Goal: Task Accomplishment & Management: Manage account settings

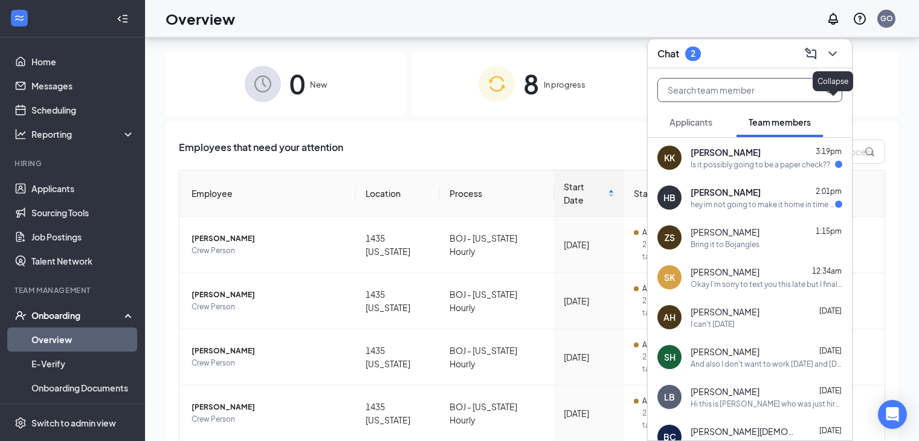
scroll to position [54, 0]
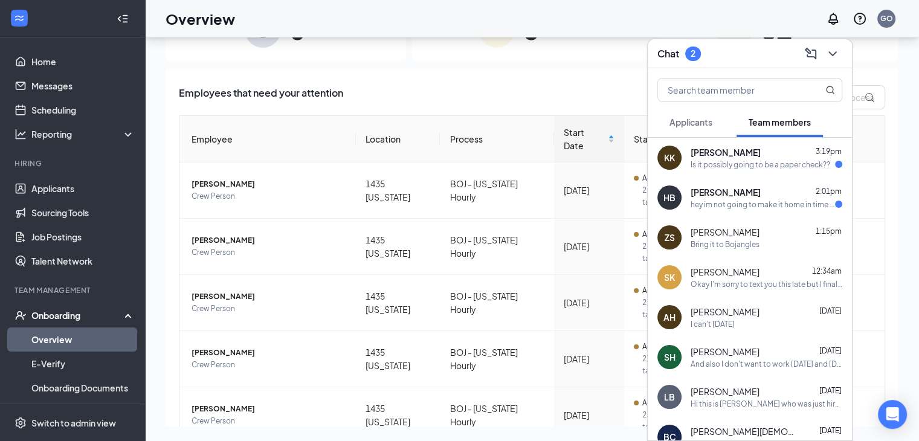
click at [737, 187] on span "[PERSON_NAME]" at bounding box center [726, 192] width 70 height 12
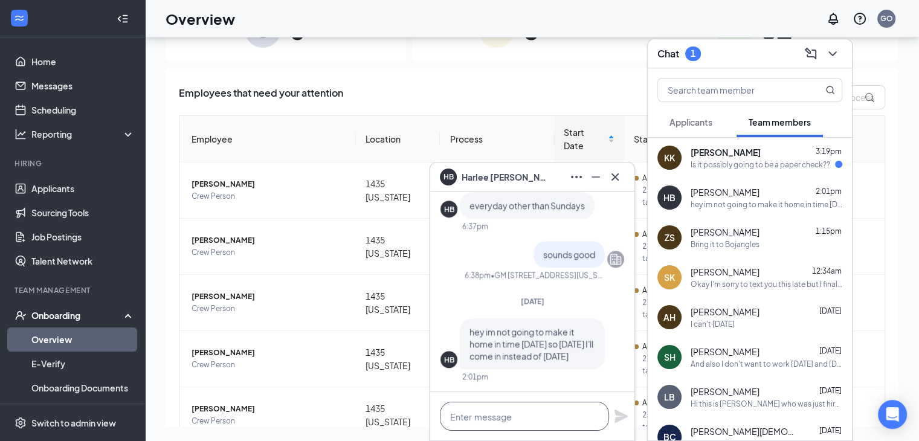
click at [488, 411] on textarea at bounding box center [524, 416] width 169 height 29
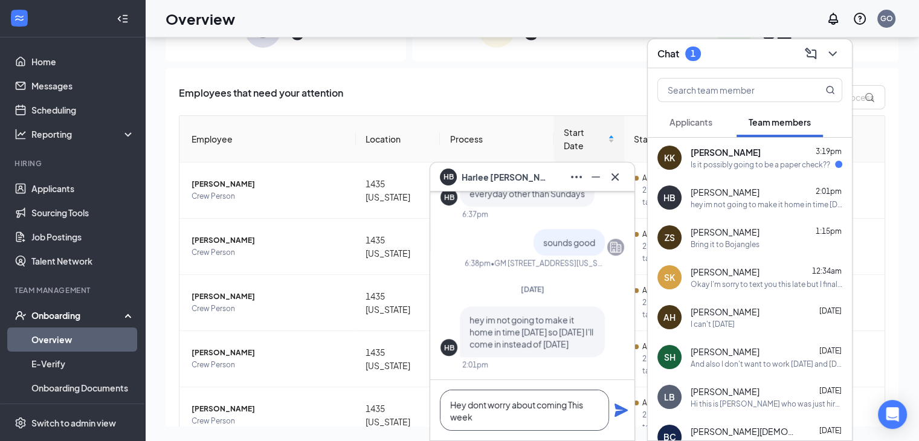
click at [477, 405] on textarea "Hey dont worry about coming This week" at bounding box center [524, 410] width 169 height 41
click at [503, 416] on textarea "Hey don't worry about coming This week" at bounding box center [524, 410] width 169 height 41
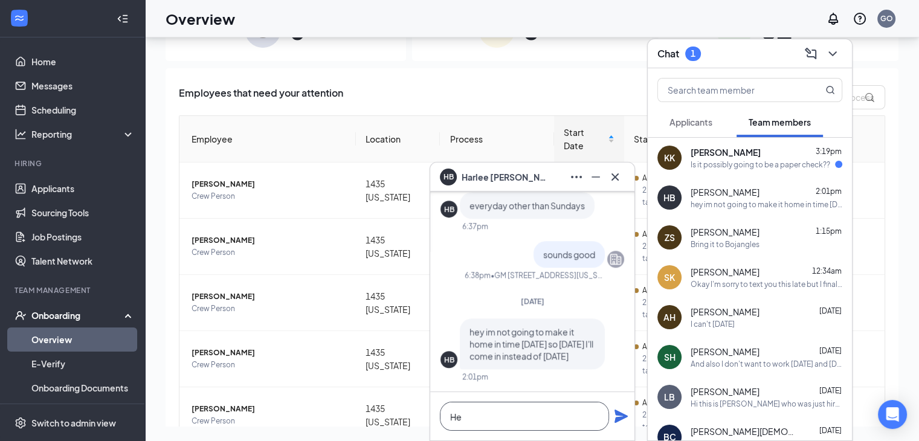
type textarea "H"
type textarea "How long will it take you to get here"
click at [623, 419] on icon "Plane" at bounding box center [621, 416] width 14 height 14
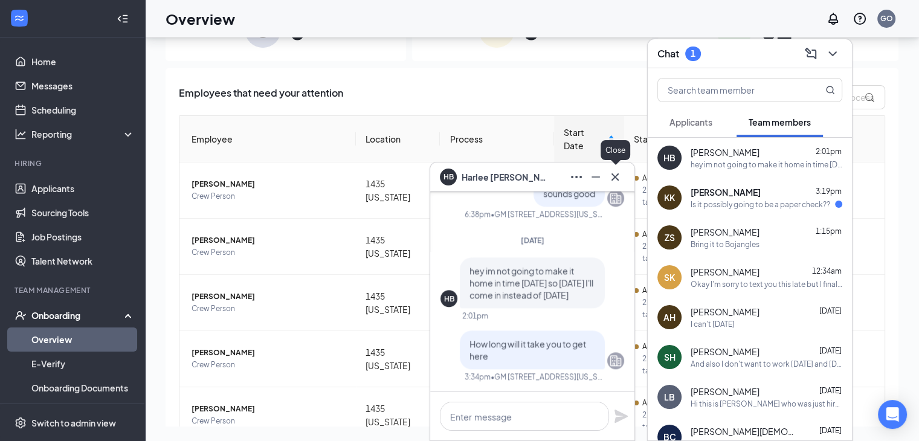
click at [613, 180] on icon "Cross" at bounding box center [615, 177] width 14 height 14
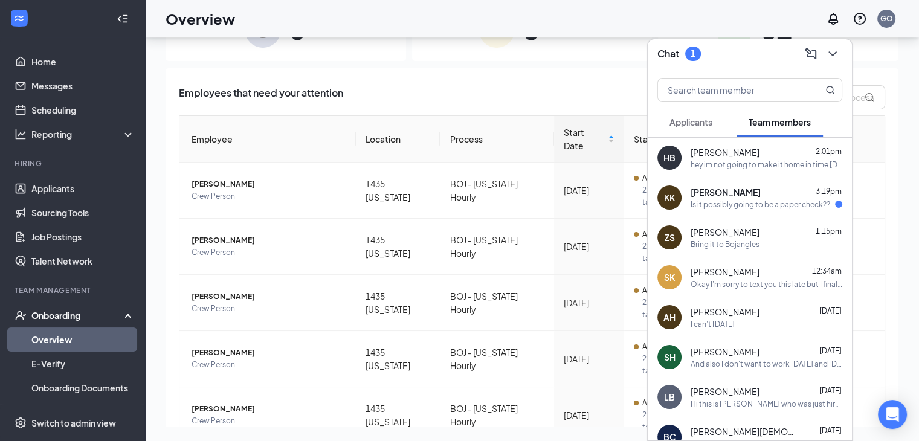
click at [673, 201] on div "KK" at bounding box center [669, 198] width 11 height 12
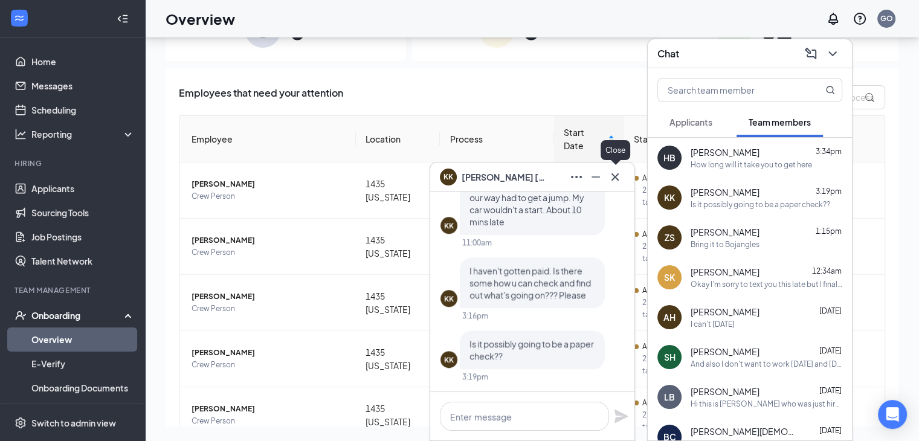
click at [619, 176] on icon "Cross" at bounding box center [615, 177] width 14 height 14
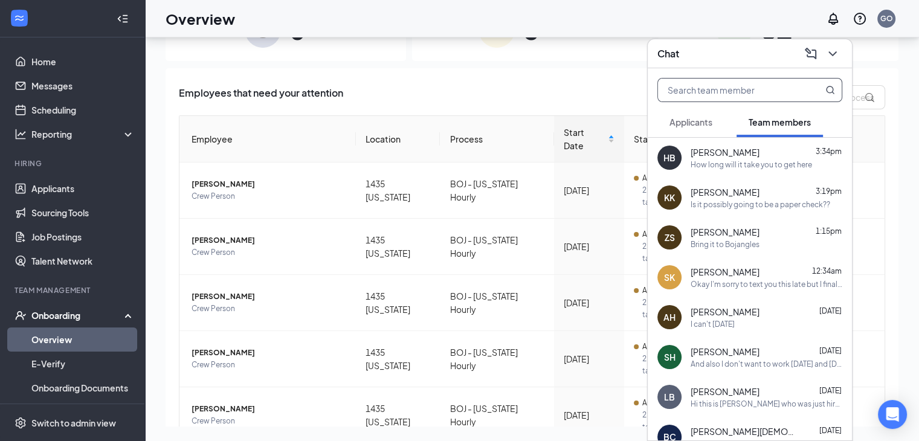
click at [777, 85] on input "text" at bounding box center [729, 90] width 143 height 23
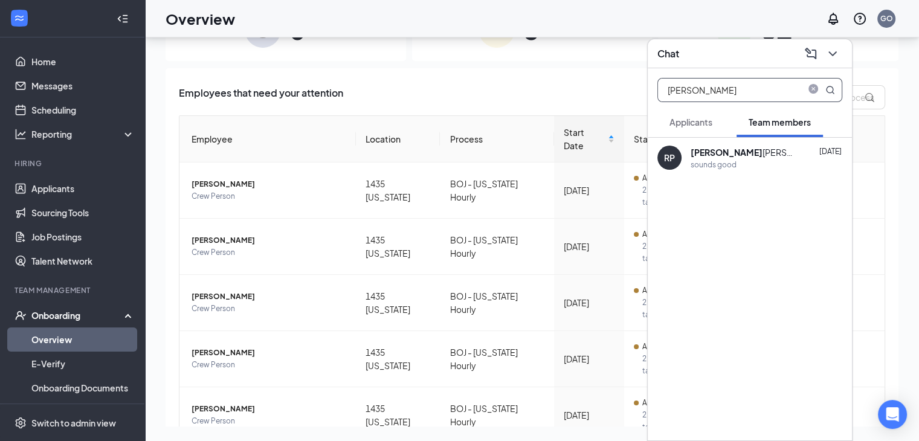
type input "[PERSON_NAME]"
click at [762, 150] on div "[PERSON_NAME] [DATE]" at bounding box center [767, 152] width 152 height 12
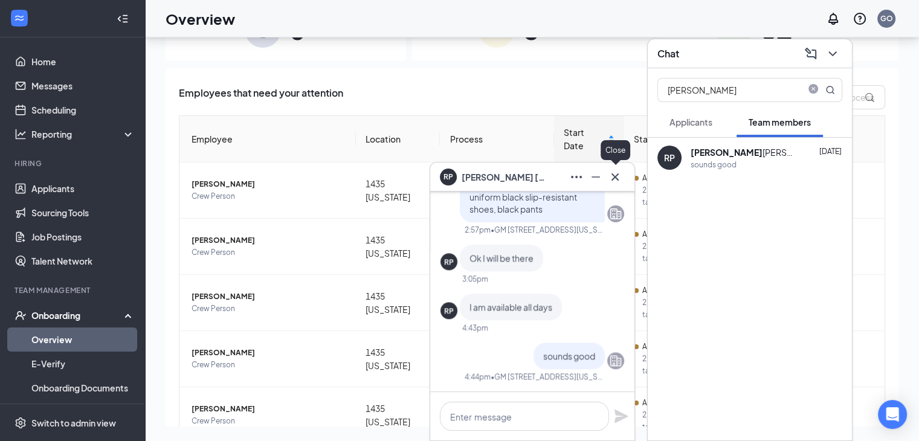
click at [617, 177] on icon "Cross" at bounding box center [615, 177] width 14 height 14
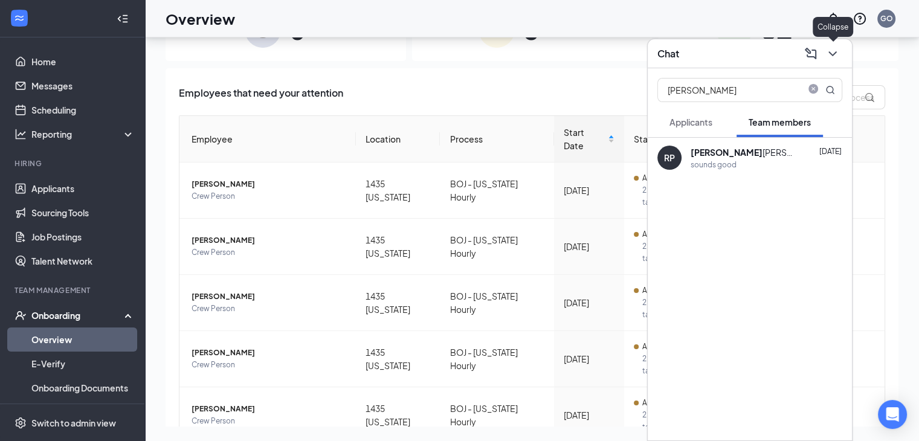
click at [834, 51] on icon "ChevronDown" at bounding box center [832, 54] width 14 height 14
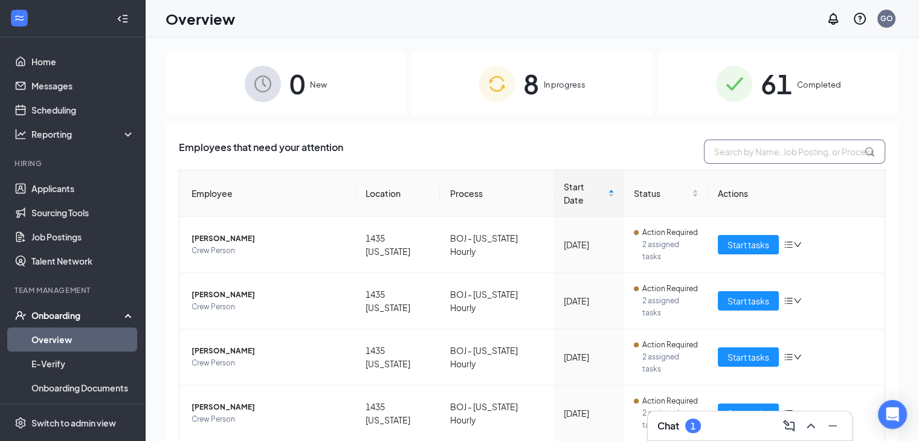
click at [747, 150] on input "text" at bounding box center [794, 152] width 181 height 24
type input "m"
click at [43, 187] on link "Applicants" at bounding box center [82, 188] width 103 height 24
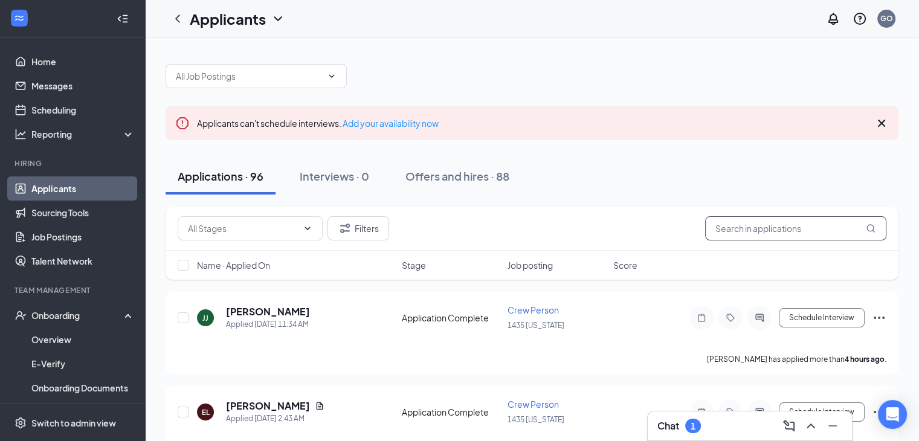
click at [776, 234] on input "text" at bounding box center [795, 228] width 181 height 24
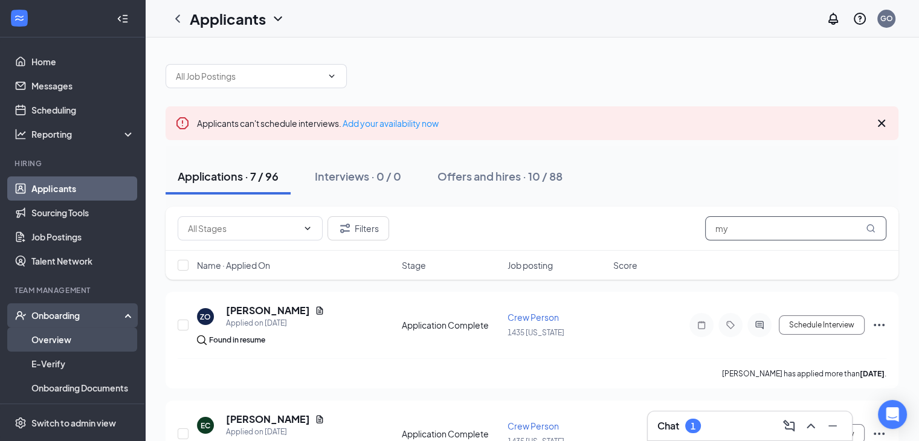
type input "my"
click at [75, 333] on link "Overview" at bounding box center [82, 339] width 103 height 24
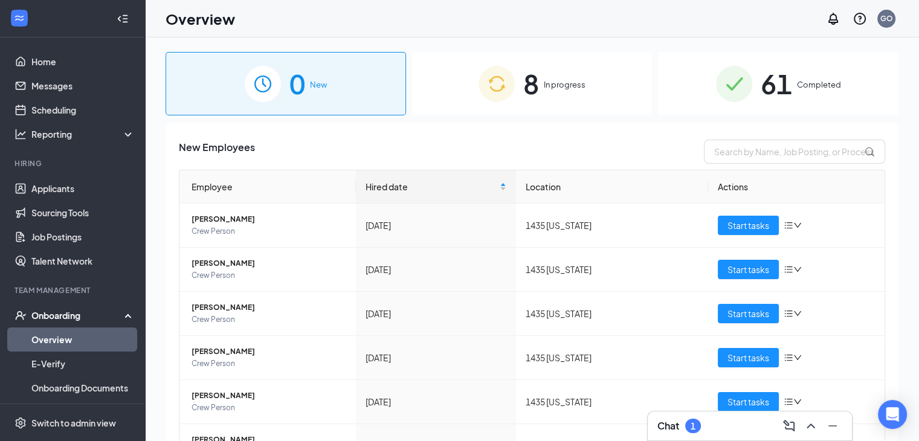
click at [532, 80] on span "8" at bounding box center [531, 84] width 16 height 42
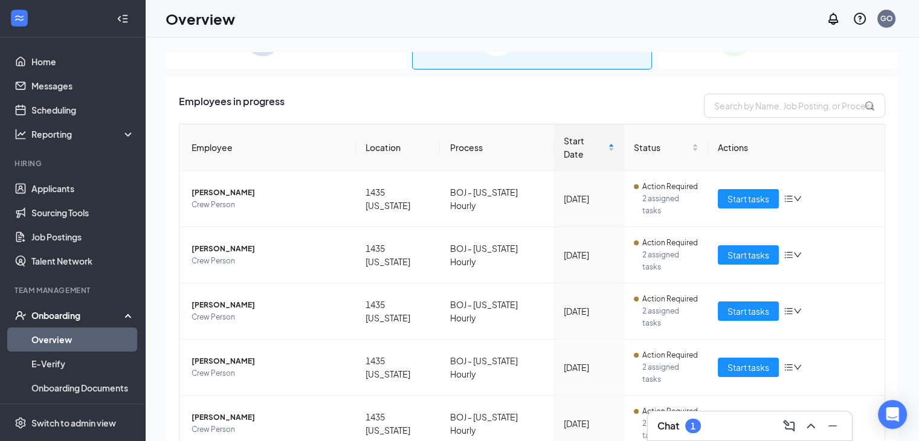
scroll to position [80, 0]
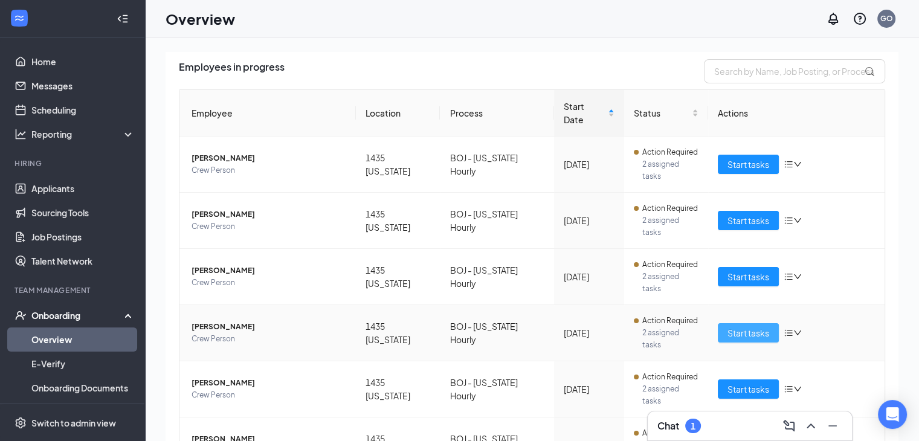
click at [747, 326] on span "Start tasks" at bounding box center [748, 332] width 42 height 13
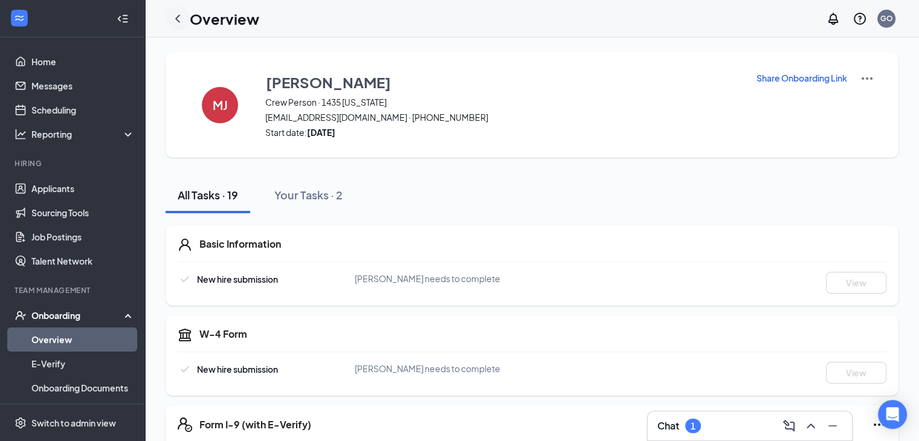
click at [180, 15] on icon "ChevronLeft" at bounding box center [177, 18] width 14 height 14
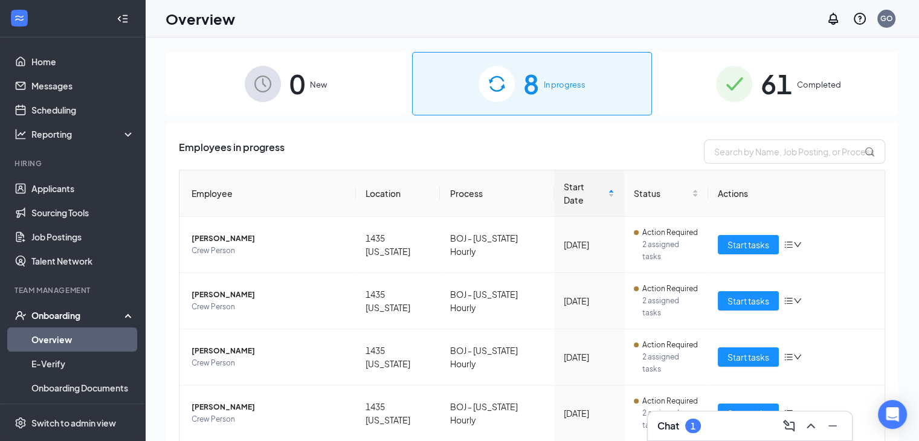
scroll to position [54, 0]
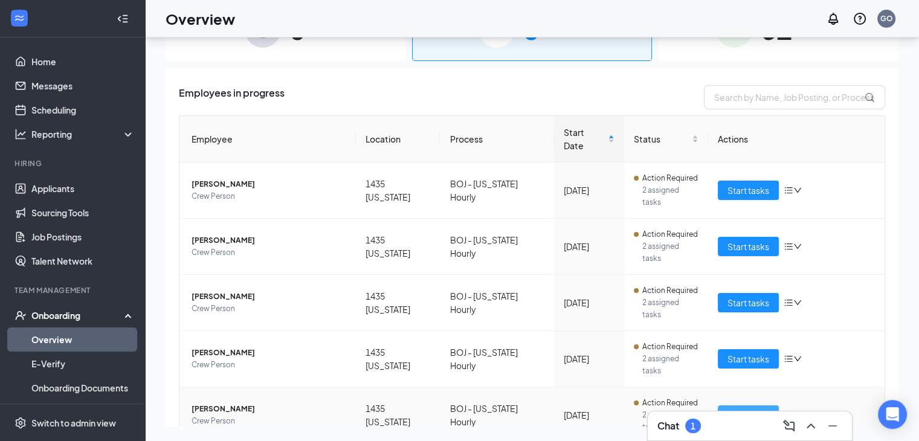
click at [733, 408] on span "Start tasks" at bounding box center [748, 414] width 42 height 13
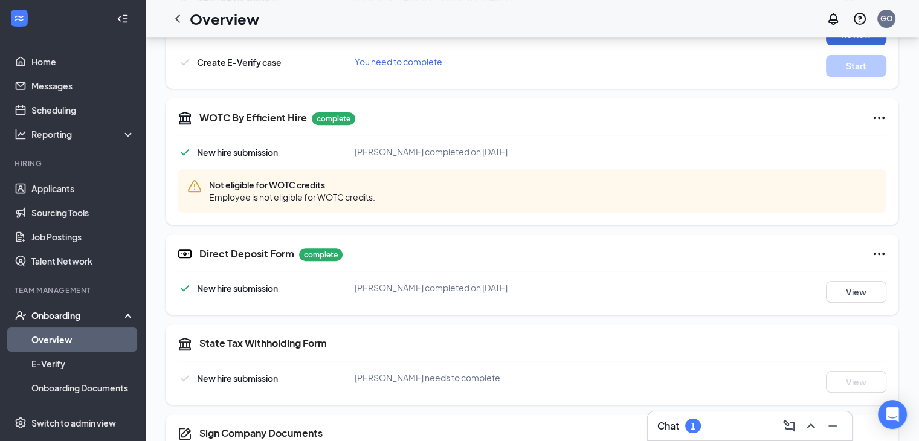
scroll to position [647, 0]
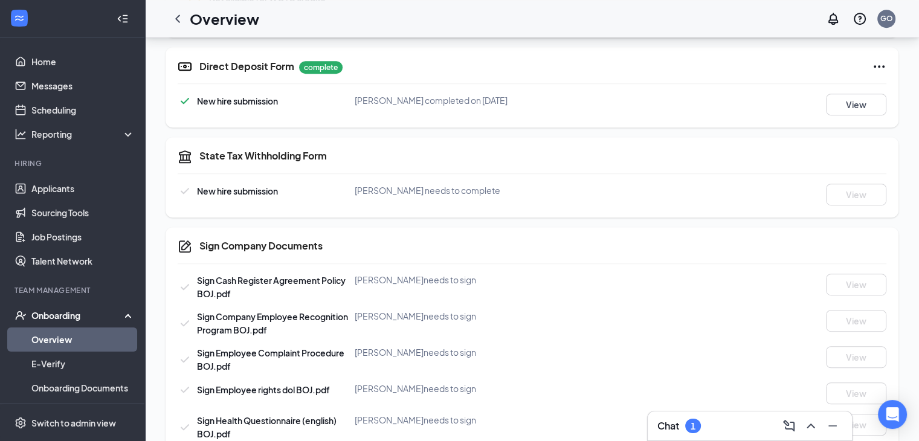
click at [239, 158] on h5 "State Tax Withholding Form" at bounding box center [262, 155] width 127 height 13
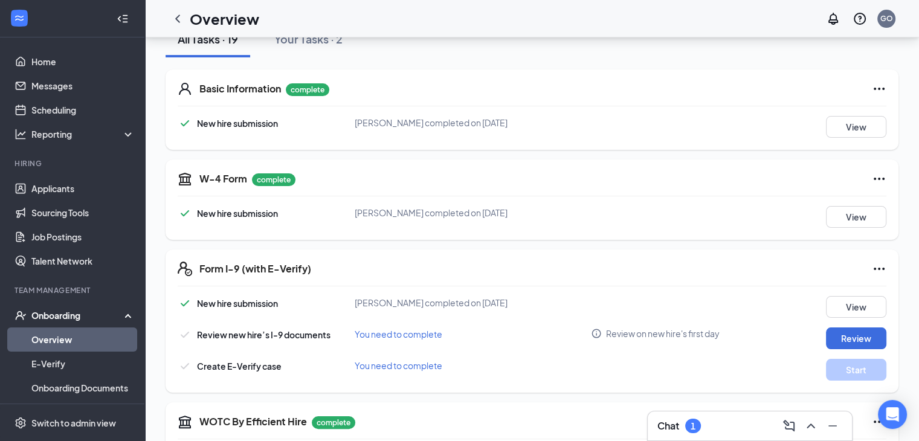
scroll to position [0, 0]
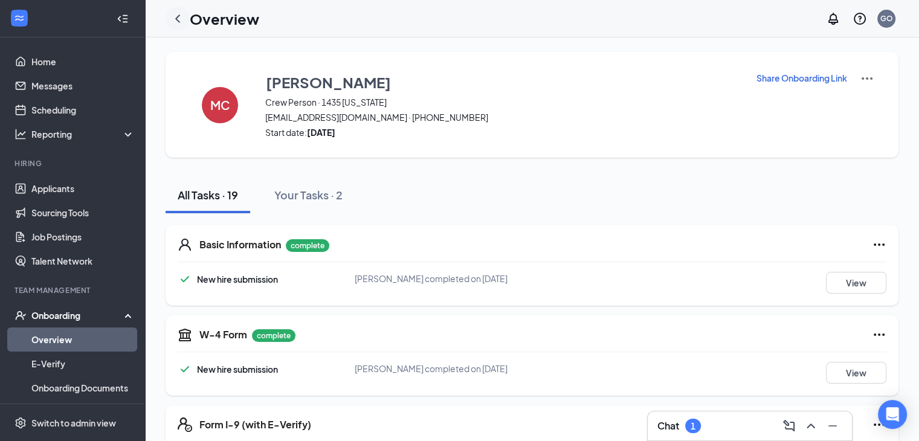
click at [176, 15] on icon "ChevronLeft" at bounding box center [177, 18] width 14 height 14
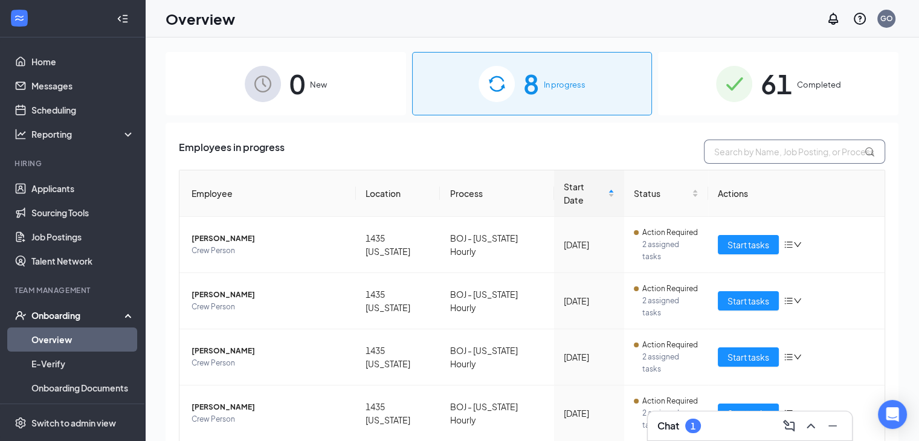
click at [799, 140] on input "text" at bounding box center [794, 152] width 181 height 24
click at [788, 153] on input "text" at bounding box center [794, 152] width 181 height 24
type input "m"
type input "s"
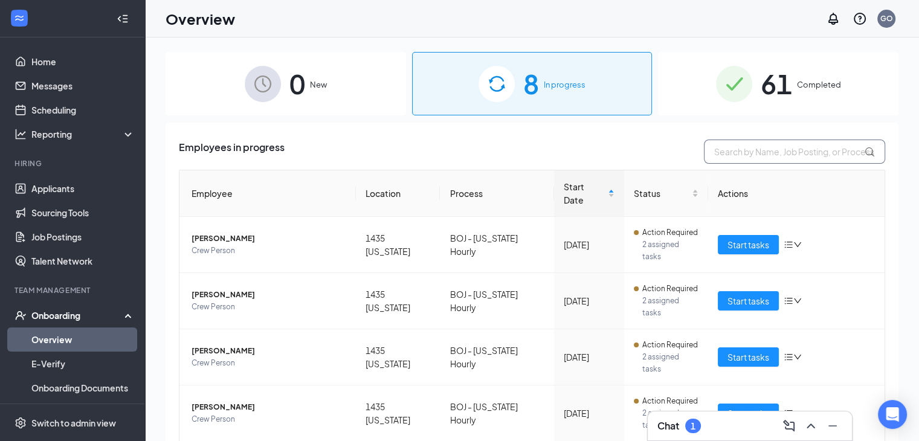
type input "s"
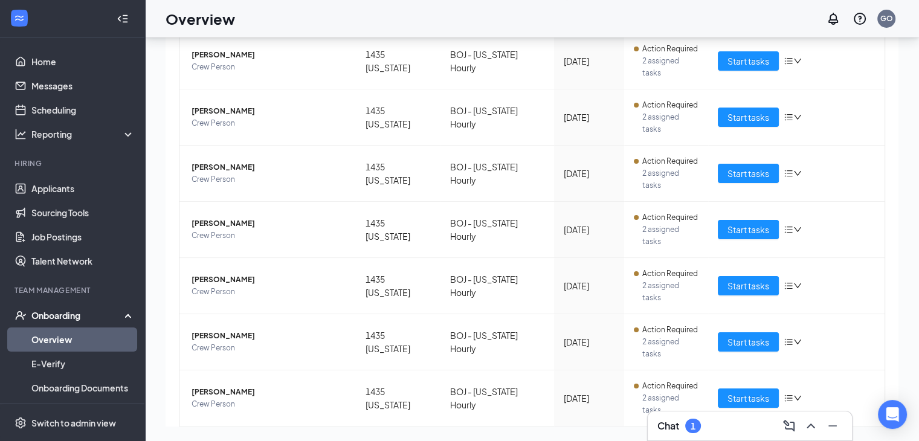
scroll to position [147, 0]
